Goal: Transaction & Acquisition: Purchase product/service

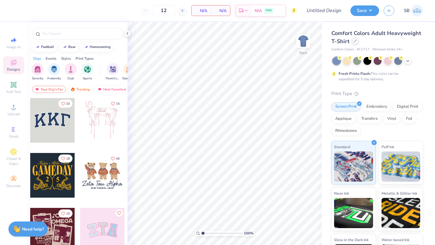
click at [354, 43] on div at bounding box center [355, 41] width 7 height 7
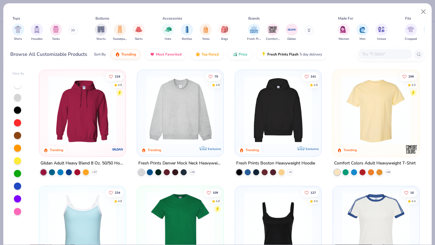
click at [72, 29] on icon at bounding box center [72, 30] width 1 height 2
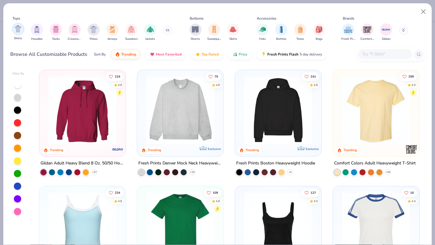
click at [19, 31] on img "filter for Shirts" at bounding box center [17, 28] width 7 height 7
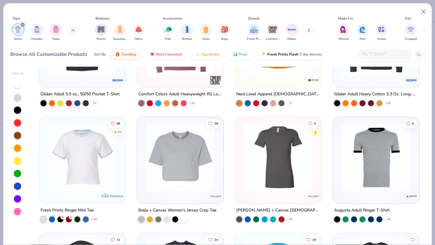
scroll to position [588, 0]
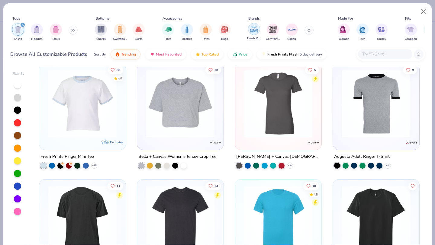
click at [253, 30] on img "filter for Fresh Prints" at bounding box center [253, 28] width 9 height 9
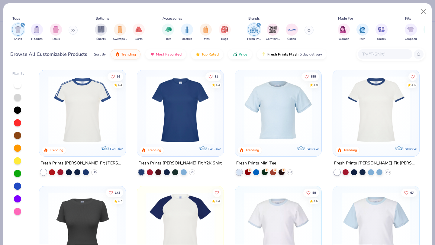
click at [16, 137] on div at bounding box center [17, 135] width 7 height 7
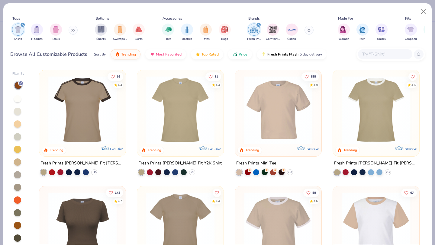
click at [260, 24] on div "filter for Fresh Prints" at bounding box center [258, 24] width 5 height 5
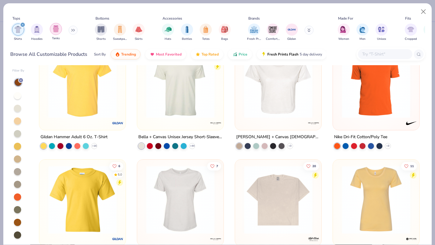
scroll to position [777, 0]
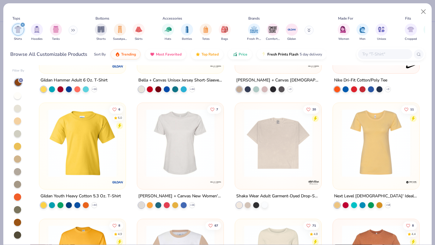
click at [71, 28] on button at bounding box center [73, 30] width 9 height 9
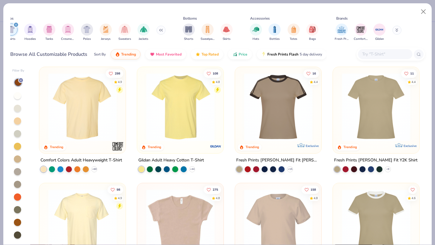
scroll to position [0, 0]
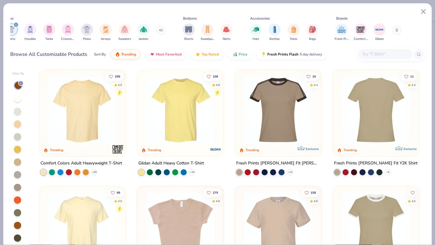
click at [367, 57] on input "text" at bounding box center [384, 54] width 47 height 7
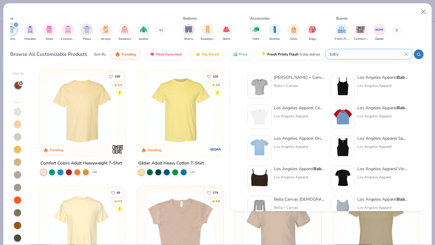
type input "baby"
click at [272, 89] on div "Bella + Canvas [DEMOGRAPHIC_DATA]' Micro Ribbed Baby Tee Bella + Canvas" at bounding box center [285, 86] width 77 height 24
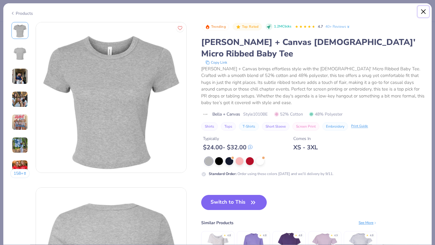
click at [422, 12] on button "Close" at bounding box center [423, 11] width 11 height 11
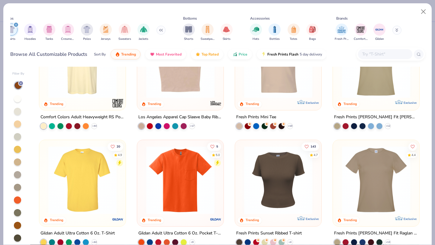
scroll to position [184, 0]
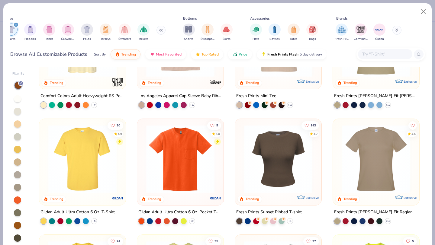
click at [268, 154] on div "298 4.9 Trending Comfort Colors Adult Heavyweight T-Shirt + 60 108 4.8 Trending…" at bounding box center [229, 157] width 391 height 181
click at [248, 123] on div at bounding box center [278, 157] width 80 height 71
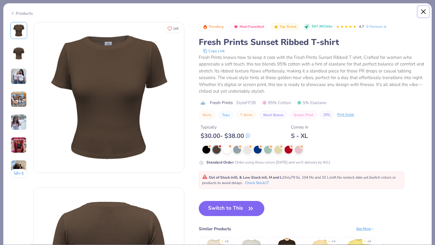
click at [422, 13] on button "Close" at bounding box center [423, 11] width 11 height 11
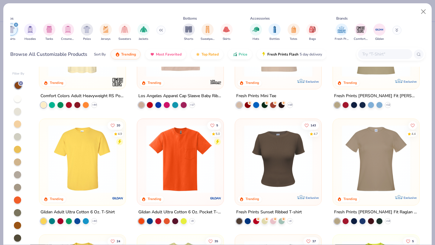
click at [281, 147] on img at bounding box center [278, 159] width 74 height 68
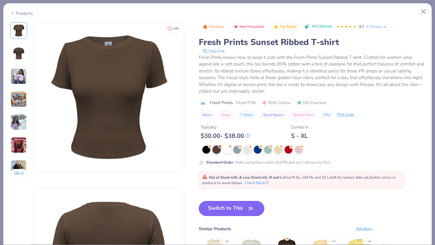
click at [221, 210] on button "Switch to This" at bounding box center [232, 208] width 66 height 15
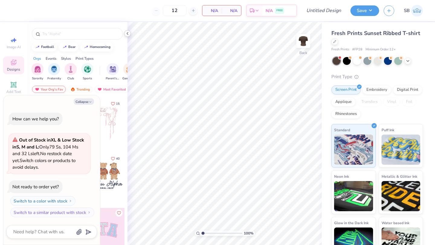
click at [128, 34] on icon at bounding box center [127, 33] width 5 height 5
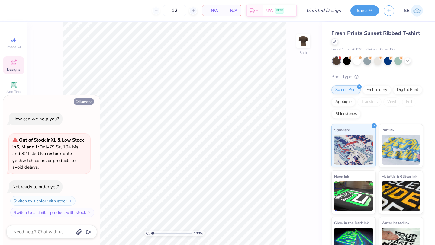
click at [83, 102] on button "Collapse" at bounding box center [84, 101] width 20 height 6
type textarea "x"
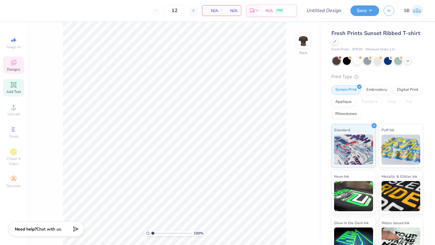
click at [14, 86] on icon at bounding box center [13, 84] width 5 height 5
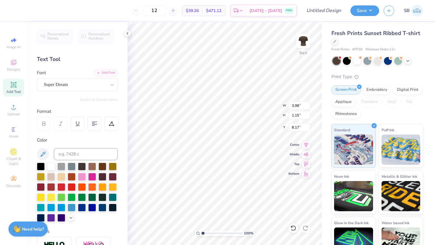
type textarea "s"
type textarea "Sigma Delta Tau"
click at [81, 76] on div "Font Super Dream" at bounding box center [77, 80] width 81 height 22
click at [79, 81] on div "Super Dream" at bounding box center [74, 84] width 63 height 9
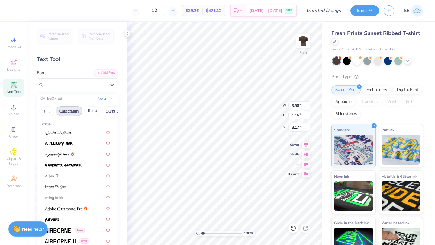
scroll to position [0, 81]
click at [68, 111] on button "Calligraphy" at bounding box center [69, 111] width 27 height 10
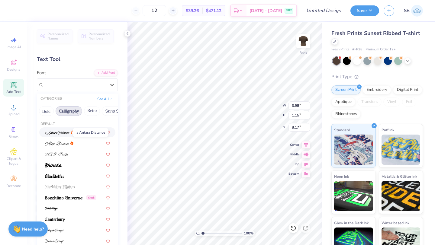
click at [53, 132] on img at bounding box center [57, 133] width 25 height 4
click at [53, 84] on div "a Antara Distance" at bounding box center [74, 84] width 63 height 9
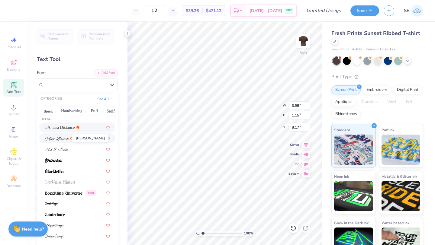
scroll to position [8, 0]
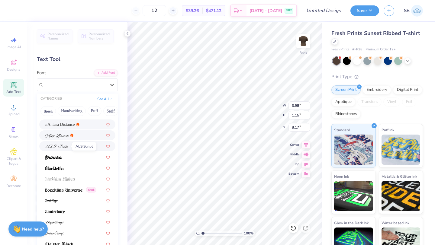
click at [53, 146] on img at bounding box center [57, 147] width 24 height 4
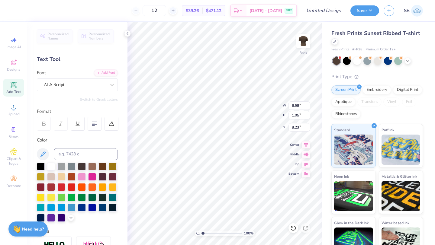
type input "3.00"
click at [9, 90] on span "Add Text" at bounding box center [13, 91] width 14 height 5
type textarea "T"
type textarea "s"
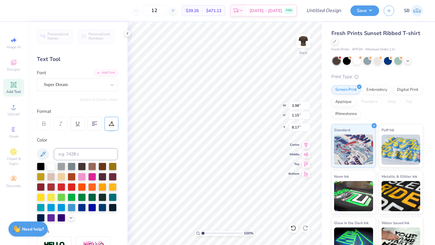
scroll to position [0, 2]
type textarea "SDT Foundation, JWI, PCAA"
type input "4.38"
click at [83, 85] on div "Super Dream" at bounding box center [74, 84] width 63 height 9
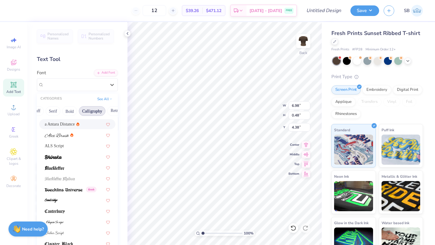
scroll to position [0, 57]
click at [72, 111] on button "Bold" at bounding box center [70, 111] width 15 height 10
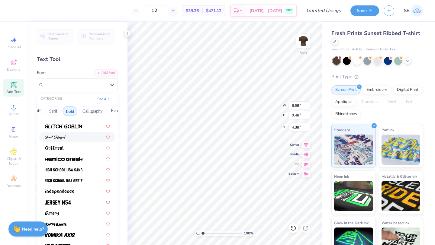
scroll to position [269, 0]
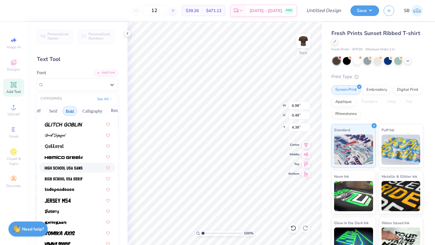
click at [66, 171] on div at bounding box center [77, 168] width 76 height 10
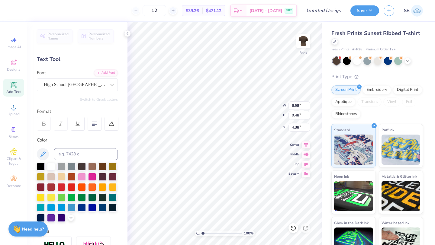
type input "6.66"
type input "0.53"
type input "4.36"
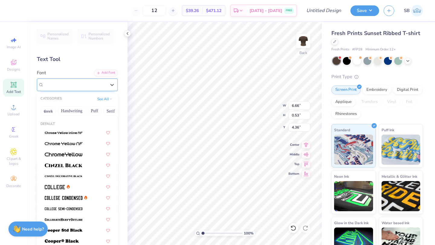
click at [59, 88] on div "High School [GEOGRAPHIC_DATA] Sans" at bounding box center [74, 84] width 63 height 9
click at [101, 113] on button "Serif" at bounding box center [99, 111] width 15 height 10
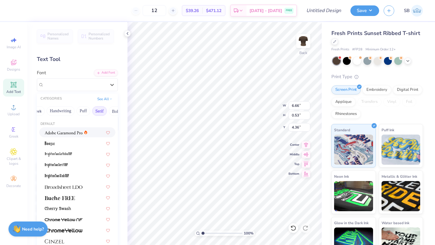
click at [64, 133] on img at bounding box center [64, 133] width 38 height 4
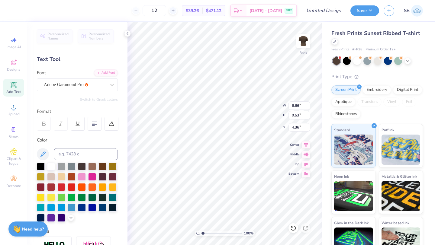
type input "6.69"
type input "0.52"
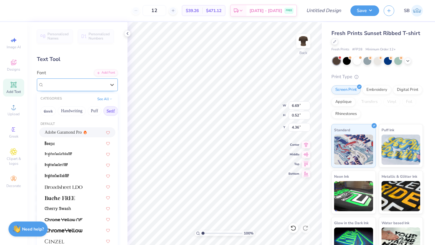
click at [71, 86] on div "Adobe Garamond Pro" at bounding box center [74, 84] width 63 height 9
click at [47, 111] on button "Greek" at bounding box center [47, 111] width 15 height 10
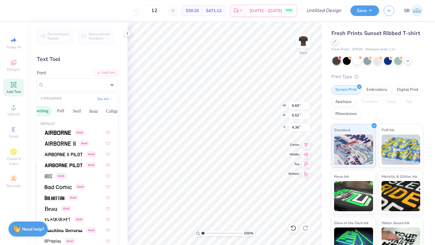
scroll to position [0, 36]
click at [91, 113] on button "Bold" at bounding box center [91, 111] width 15 height 10
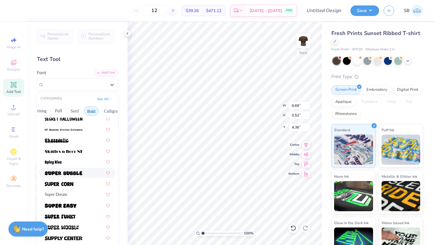
scroll to position [641, 0]
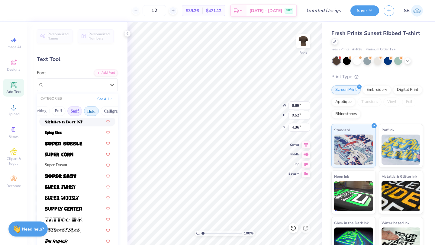
click at [71, 114] on button "Serif" at bounding box center [74, 111] width 15 height 10
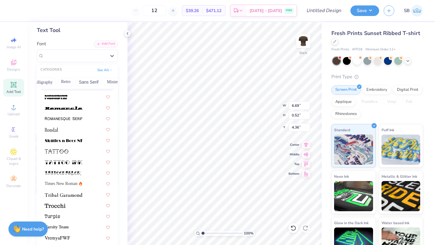
scroll to position [0, 120]
click at [80, 84] on button "Sans Serif" at bounding box center [76, 82] width 26 height 10
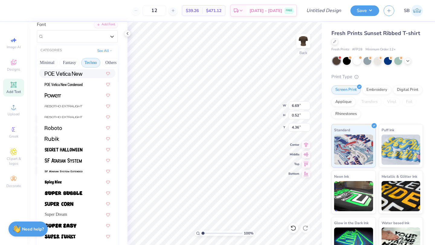
scroll to position [0, 178]
click at [101, 49] on button "See All" at bounding box center [104, 50] width 19 height 6
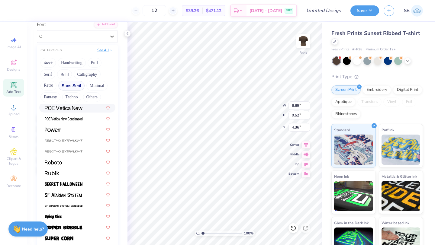
scroll to position [0, 0]
click at [94, 61] on button "Puff" at bounding box center [95, 63] width 14 height 10
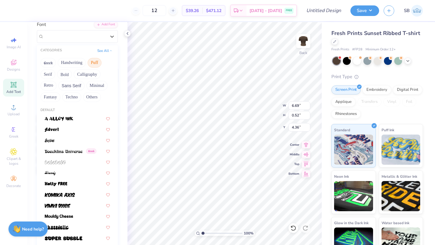
click at [50, 68] on div "Greek Handwriting Puff Serif Bold Calligraphy Retro Sans Serif Minimal Fantasy …" at bounding box center [77, 80] width 81 height 48
click at [47, 77] on button "Serif" at bounding box center [47, 74] width 15 height 10
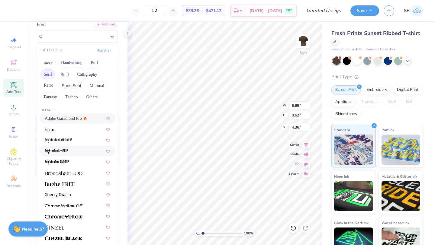
scroll to position [1, 0]
click at [52, 118] on span "Adobe Garamond Pro" at bounding box center [63, 118] width 37 height 6
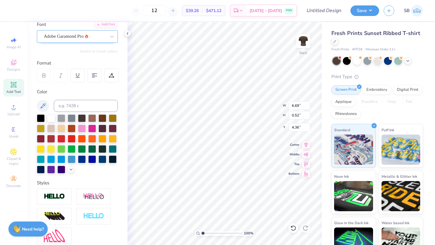
click at [49, 36] on div "Adobe Garamond Pro" at bounding box center [74, 36] width 63 height 9
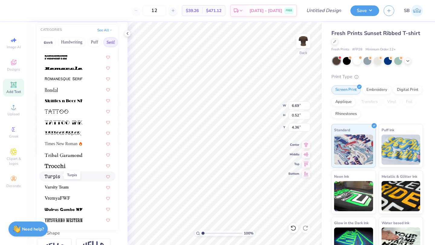
scroll to position [67, 0]
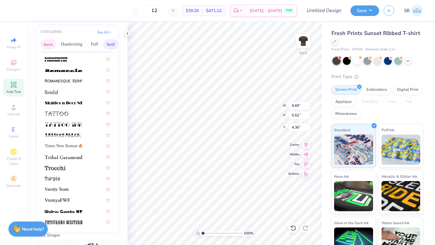
click at [51, 44] on button "Greek" at bounding box center [47, 45] width 15 height 10
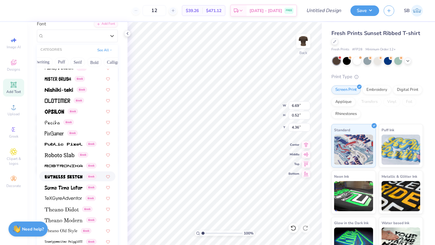
scroll to position [316, 0]
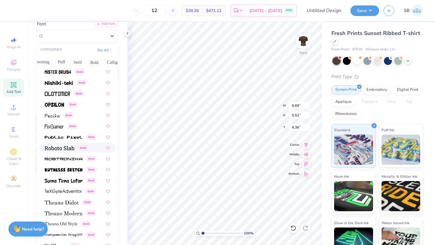
click at [58, 151] on div "Greek" at bounding box center [77, 148] width 76 height 10
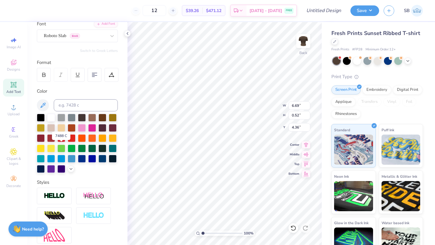
type input "6.98"
type input "0.49"
type input "4.38"
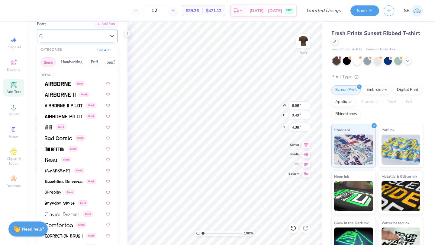
click at [50, 37] on div "Roboto Slab Greek" at bounding box center [74, 35] width 63 height 9
click at [80, 60] on button "Bold" at bounding box center [82, 62] width 15 height 10
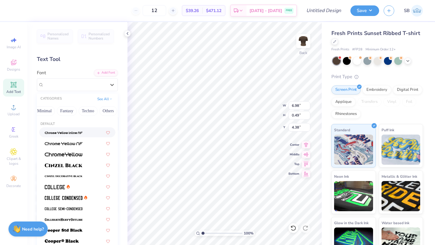
scroll to position [0, 178]
click at [58, 112] on button "Fantasy" at bounding box center [66, 111] width 20 height 10
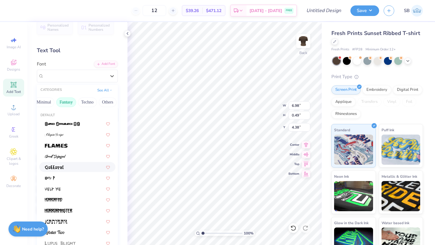
scroll to position [8, 0]
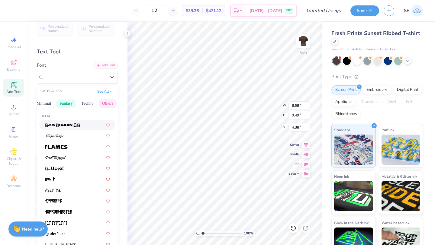
click at [101, 100] on button "Others" at bounding box center [108, 104] width 18 height 10
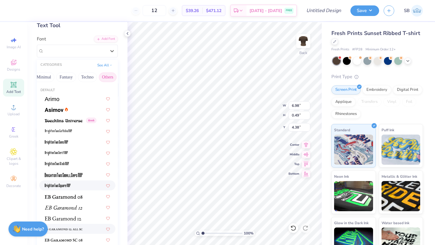
scroll to position [34, 0]
click at [54, 109] on img at bounding box center [54, 110] width 19 height 4
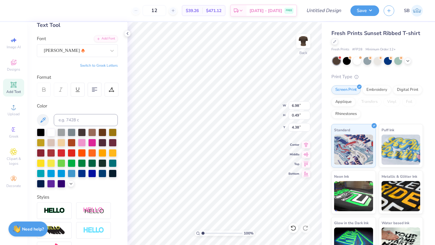
type input "6.62"
type input "4.37"
click at [64, 49] on div "[PERSON_NAME]" at bounding box center [74, 50] width 63 height 9
click at [74, 65] on div "Switch to Greek Letters" at bounding box center [77, 65] width 81 height 5
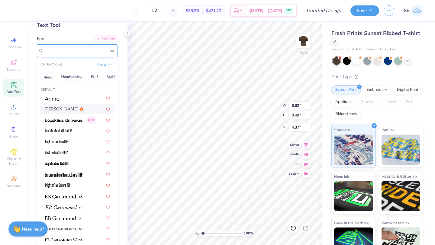
click at [80, 50] on div "[PERSON_NAME]" at bounding box center [74, 50] width 63 height 9
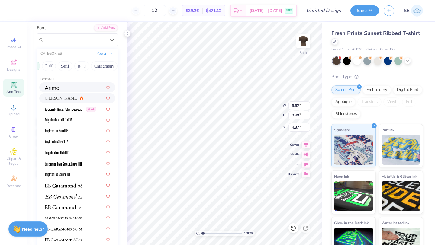
scroll to position [0, 47]
click at [64, 67] on button "Serif" at bounding box center [63, 66] width 15 height 10
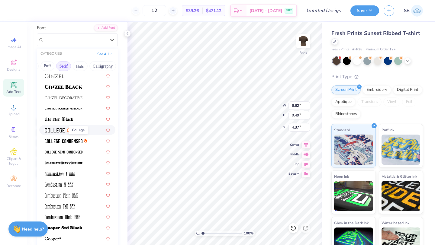
scroll to position [121, 0]
click at [55, 130] on img at bounding box center [55, 130] width 20 height 4
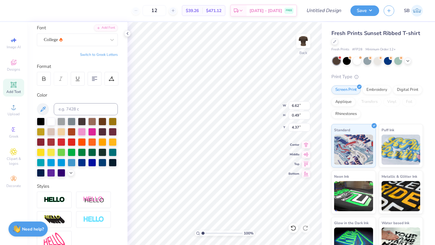
type input "6.22"
type input "0.42"
type input "4.41"
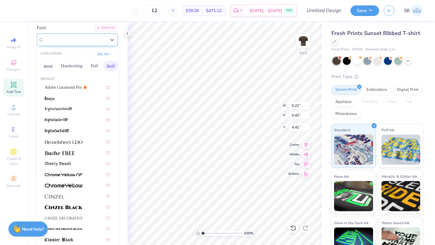
click at [51, 44] on div "College" at bounding box center [74, 39] width 63 height 9
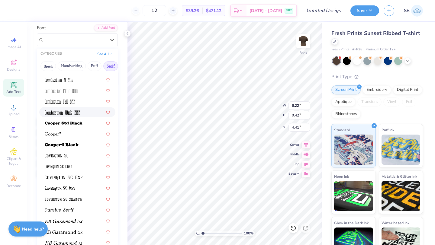
scroll to position [229, 0]
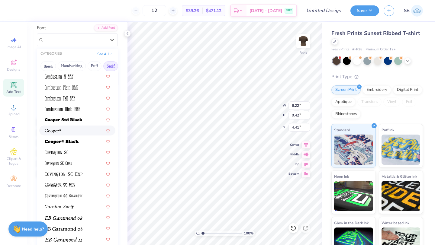
click at [60, 130] on img at bounding box center [53, 131] width 17 height 4
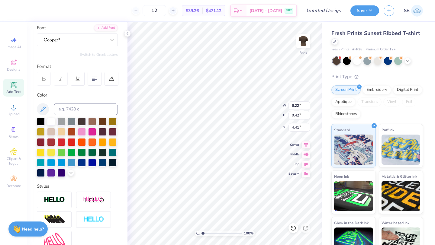
type input "6.71"
type input "0.49"
type input "4.38"
click at [42, 78] on icon at bounding box center [43, 78] width 5 height 5
click at [48, 41] on div at bounding box center [74, 39] width 63 height 9
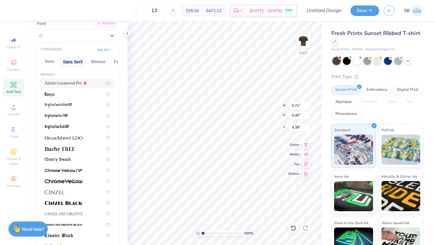
scroll to position [0, 124]
click at [88, 63] on button "Minimal" at bounding box center [97, 62] width 21 height 10
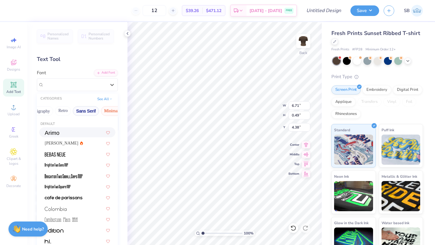
scroll to position [0, 105]
click at [87, 111] on button "Sans Serif" at bounding box center [91, 111] width 26 height 10
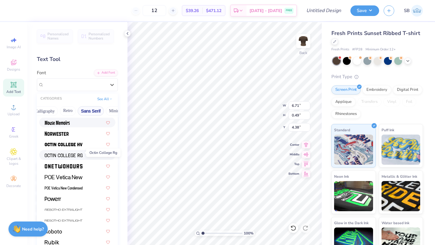
scroll to position [546, 0]
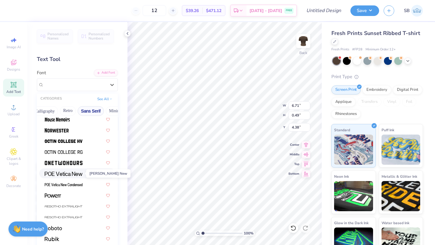
click at [65, 174] on img at bounding box center [64, 174] width 38 height 4
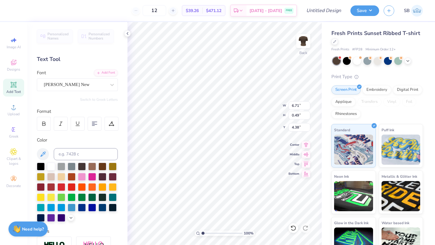
type input "5.68"
type input "0.42"
type input "4.41"
click at [43, 121] on div at bounding box center [44, 124] width 14 height 14
type input "6.05"
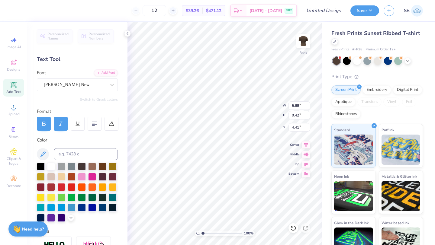
type input "0.44"
type input "4.40"
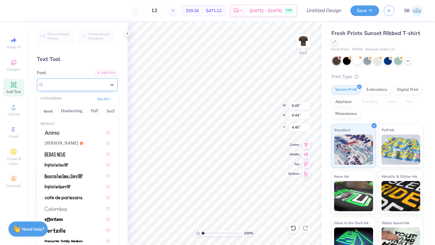
click at [66, 81] on div at bounding box center [75, 85] width 62 height 8
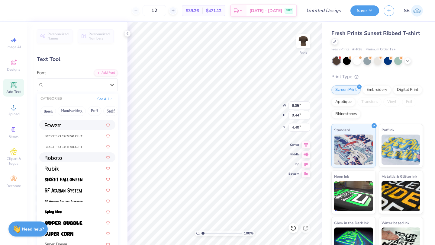
scroll to position [619, 0]
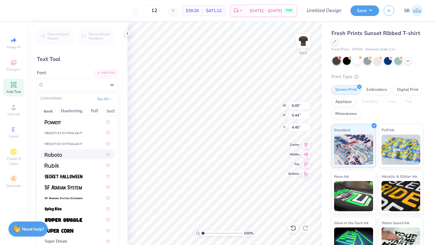
click at [74, 158] on div at bounding box center [77, 154] width 65 height 6
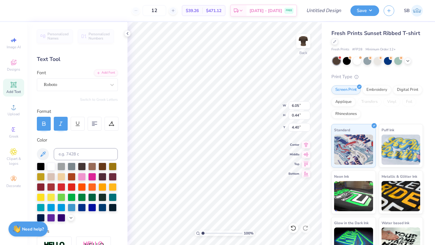
type input "6.60"
type input "0.48"
type input "4.38"
click at [61, 122] on line at bounding box center [61, 124] width 2 height 4
type input "6.62"
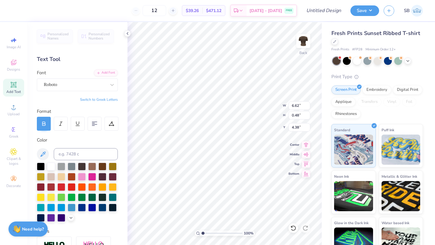
type input "6.98"
type input "1.05"
type input "3.00"
type input "6.62"
type input "0.48"
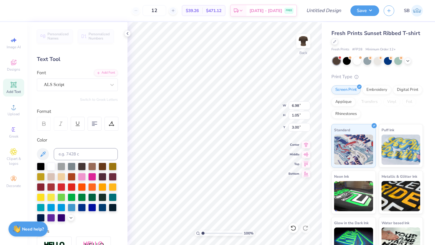
type input "4.38"
type input "5.47"
type input "0.40"
type input "4.46"
type input "4.05"
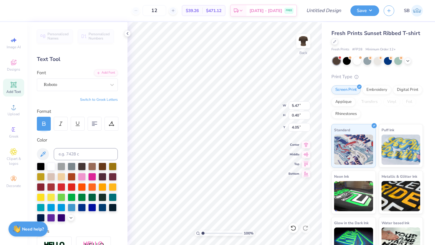
scroll to position [0, 2]
type textarea "SDT FOUNDATION, JWI, PCAA"
click at [335, 43] on div at bounding box center [334, 41] width 7 height 7
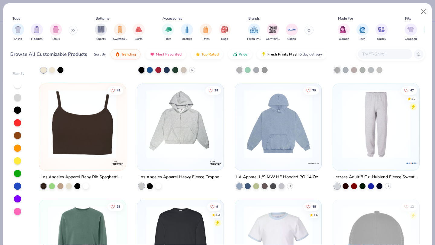
scroll to position [2776, 0]
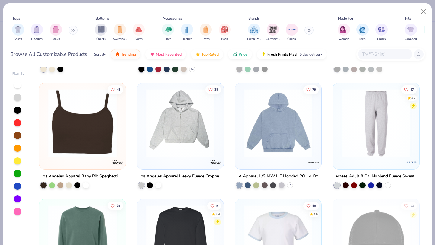
click at [372, 54] on input "text" at bounding box center [384, 54] width 47 height 7
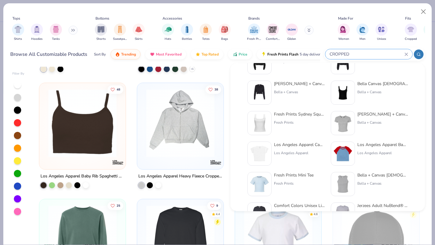
scroll to position [117, 0]
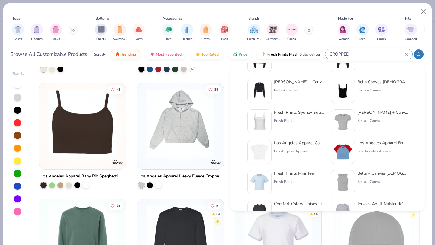
type input "CROPPED"
click at [259, 180] on img at bounding box center [259, 182] width 19 height 19
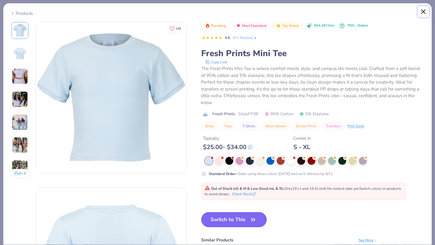
click at [425, 12] on button "Close" at bounding box center [423, 11] width 11 height 11
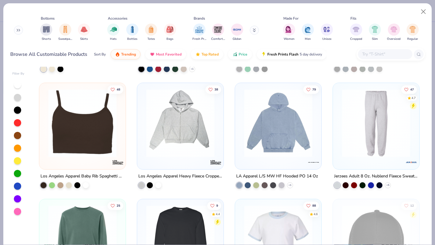
scroll to position [0, 57]
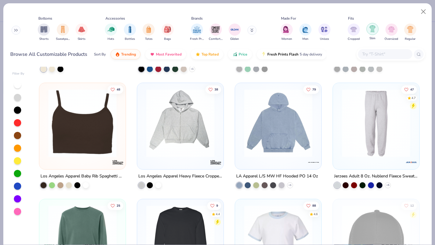
click at [370, 29] on img "filter for Slim" at bounding box center [372, 28] width 7 height 7
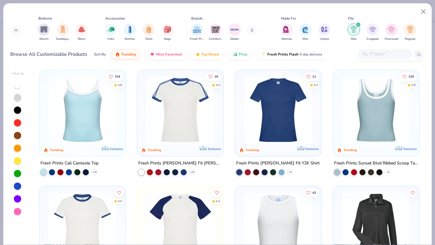
click at [281, 112] on img at bounding box center [278, 110] width 74 height 68
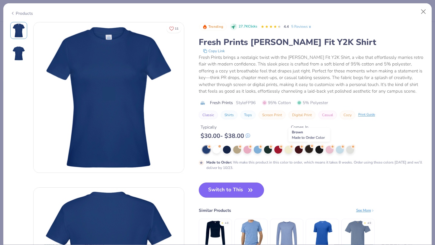
click at [310, 149] on div at bounding box center [309, 149] width 8 height 8
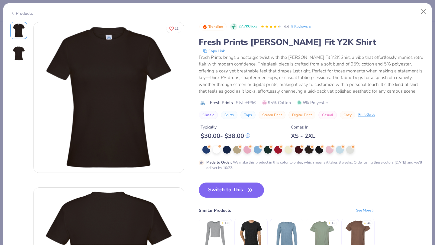
click at [216, 184] on button "Switch to This" at bounding box center [232, 190] width 66 height 15
click at [236, 190] on button "Switch to This" at bounding box center [232, 190] width 66 height 15
type input "50"
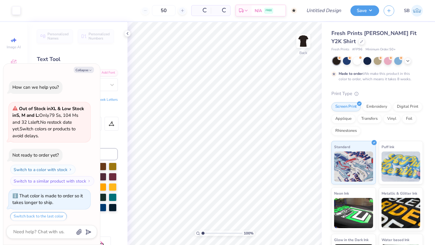
scroll to position [18, 0]
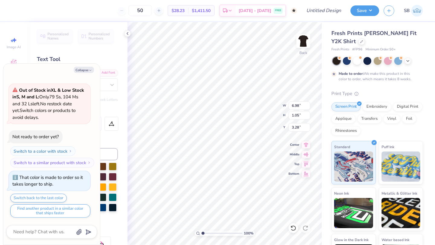
type textarea "x"
type input "3.00"
click at [82, 71] on button "Collapse" at bounding box center [84, 70] width 20 height 6
type textarea "x"
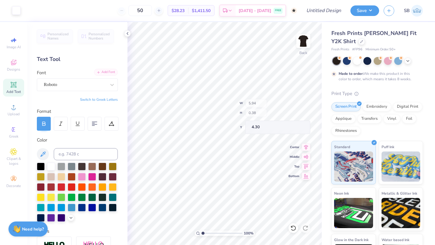
type input "4.30"
type input "9.26"
type input "1.39"
click at [358, 43] on div at bounding box center [361, 41] width 7 height 7
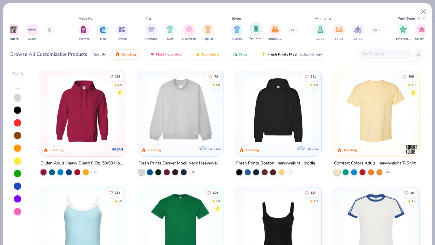
scroll to position [0, 259]
click at [149, 29] on img "filter for Cropped" at bounding box center [152, 28] width 7 height 7
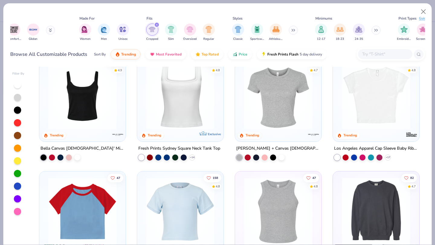
scroll to position [15, 0]
click at [339, 114] on img at bounding box center [302, 95] width 74 height 68
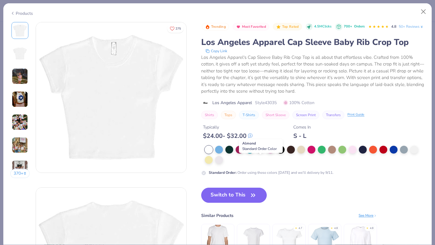
click at [264, 153] on div at bounding box center [260, 149] width 8 height 8
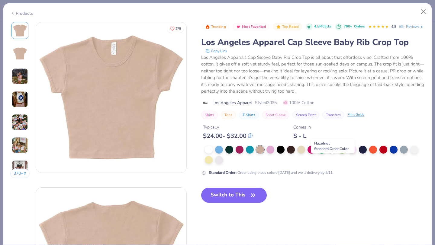
click at [332, 153] on div at bounding box center [332, 149] width 8 height 8
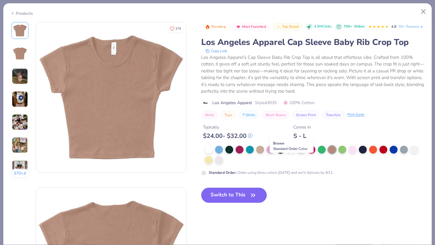
click at [289, 153] on div at bounding box center [291, 149] width 8 height 8
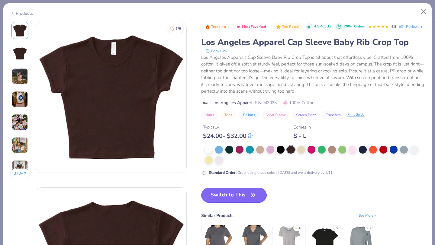
click at [226, 203] on button "Switch to This" at bounding box center [234, 195] width 66 height 15
click at [235, 203] on button "Switch to This" at bounding box center [234, 195] width 66 height 15
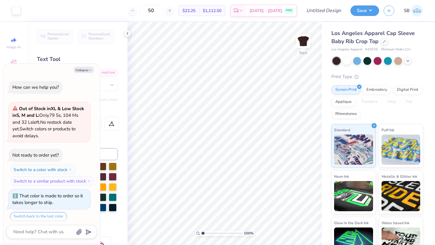
scroll to position [55, 0]
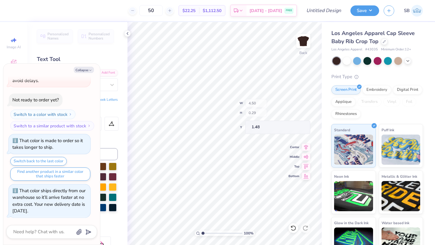
type textarea "x"
type input "6.75"
type textarea "x"
type input "0.85"
type textarea "x"
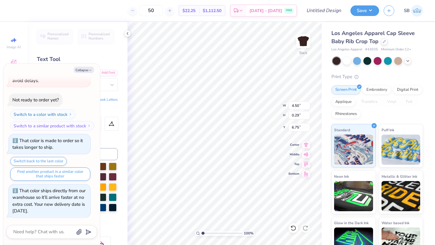
type input "1.90"
click at [386, 43] on div at bounding box center [384, 41] width 7 height 7
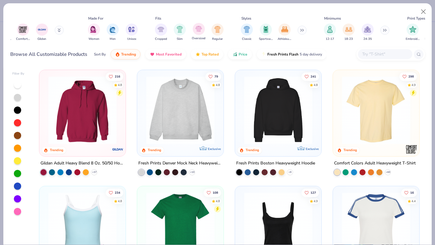
scroll to position [0, 249]
click at [164, 29] on img "filter for Cropped" at bounding box center [161, 28] width 7 height 7
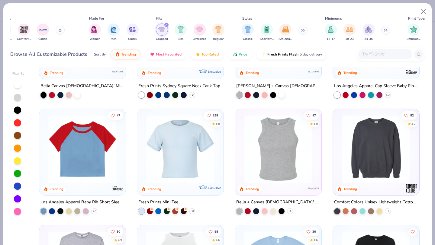
scroll to position [78, 0]
click at [91, 171] on img at bounding box center [82, 149] width 74 height 68
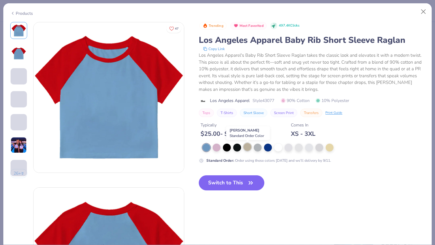
click at [248, 148] on div at bounding box center [247, 147] width 8 height 8
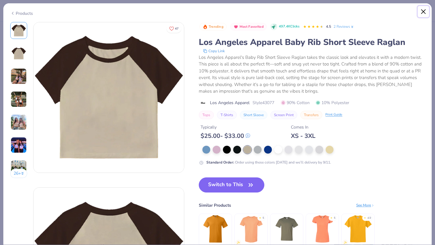
click at [423, 13] on button "Close" at bounding box center [423, 11] width 11 height 11
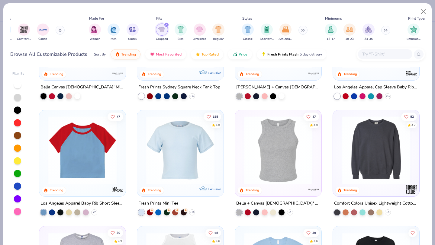
scroll to position [77, 0]
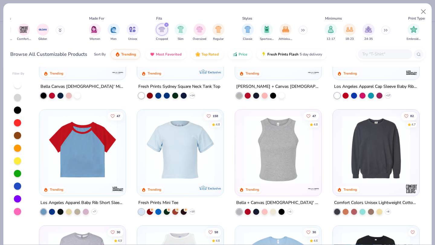
click at [198, 176] on img at bounding box center [180, 150] width 74 height 68
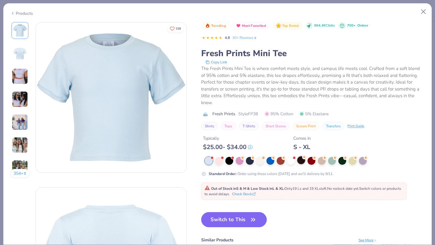
click at [300, 162] on div at bounding box center [301, 160] width 8 height 8
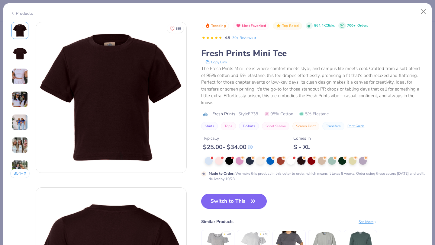
click at [212, 200] on button "Switch to This" at bounding box center [234, 201] width 66 height 15
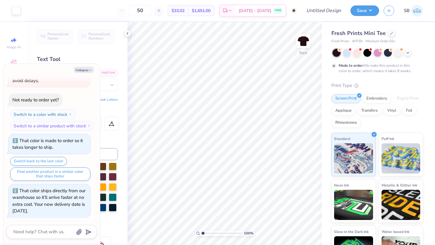
type textarea "x"
